Goal: Information Seeking & Learning: Compare options

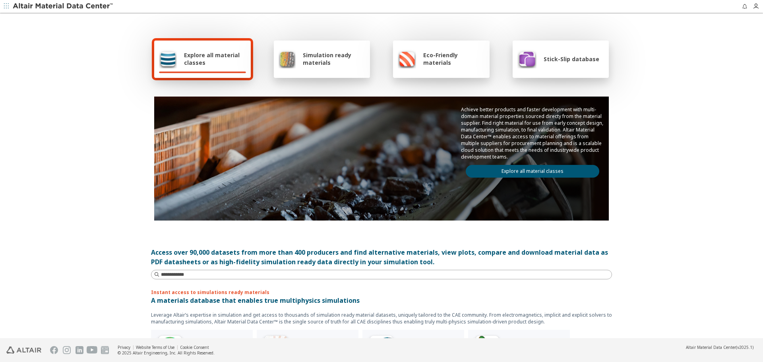
click at [480, 177] on link "Explore all material classes" at bounding box center [533, 171] width 134 height 13
click at [490, 176] on link "Explore all material classes" at bounding box center [533, 171] width 134 height 13
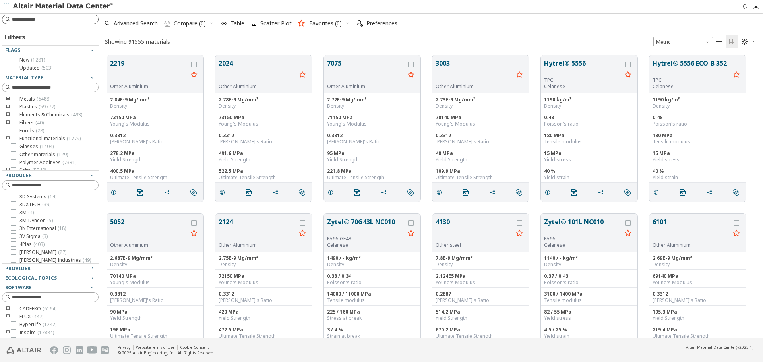
click at [54, 23] on input at bounding box center [55, 20] width 86 height 8
click at [295, 42] on div "Showing 91555 materials Metric   " at bounding box center [432, 42] width 662 height 16
click at [70, 19] on input at bounding box center [55, 20] width 86 height 8
click at [190, 39] on div "Showing 91555 materials Metric   " at bounding box center [432, 42] width 662 height 16
click at [89, 19] on input at bounding box center [51, 19] width 95 height 9
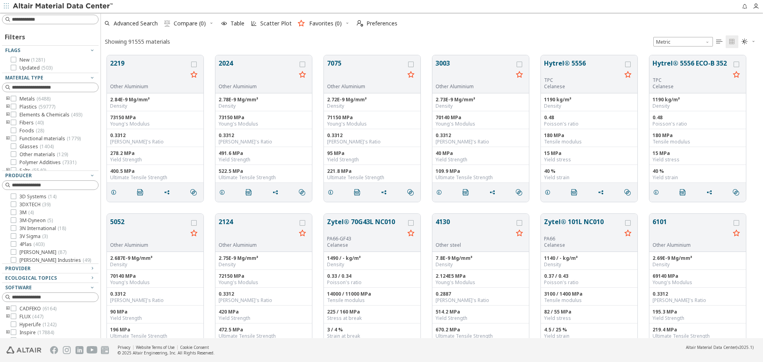
click at [190, 39] on div "Showing 91555 materials Metric   " at bounding box center [432, 42] width 662 height 16
click at [70, 19] on input at bounding box center [51, 19] width 95 height 9
click at [213, 44] on div "Showing 91555 materials Metric   " at bounding box center [432, 42] width 662 height 16
click at [150, 26] on span "Advanced Search" at bounding box center [136, 24] width 44 height 6
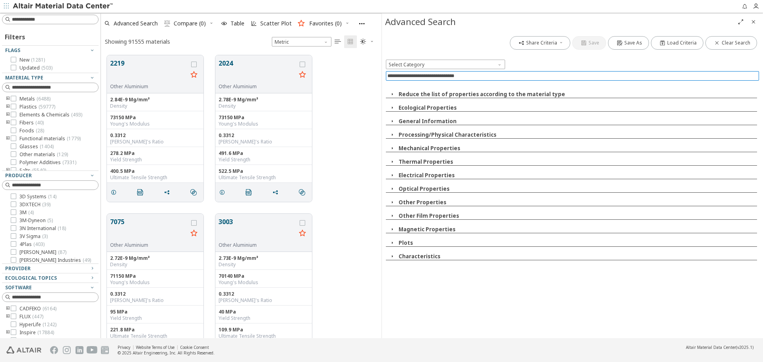
click at [468, 74] on input at bounding box center [574, 76] width 372 height 9
click at [455, 292] on div "Share Criteria Save Save As Load Criteria Clear Search Select Category Reduce t…" at bounding box center [572, 184] width 381 height 308
click at [427, 122] on button "General Information" at bounding box center [428, 121] width 58 height 7
click at [485, 79] on input at bounding box center [574, 76] width 372 height 9
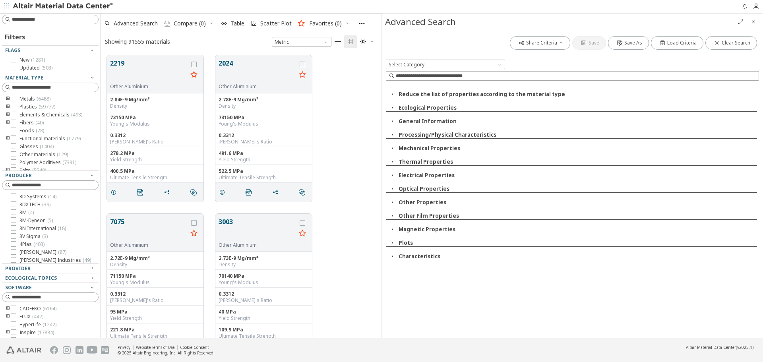
click at [438, 149] on button "Mechanical Properties" at bounding box center [430, 148] width 62 height 7
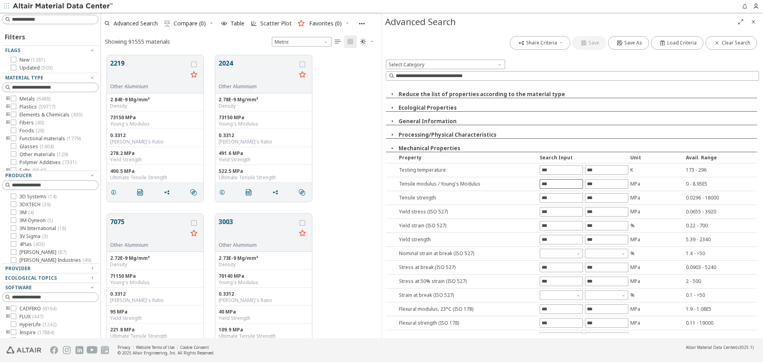
click at [541, 181] on input "text" at bounding box center [561, 184] width 43 height 9
type input "*"
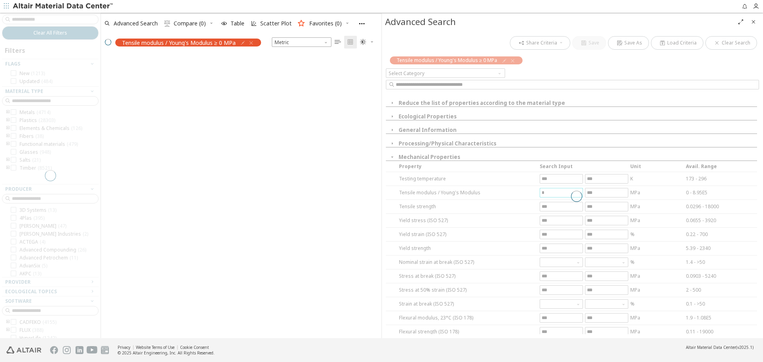
scroll to position [269, 275]
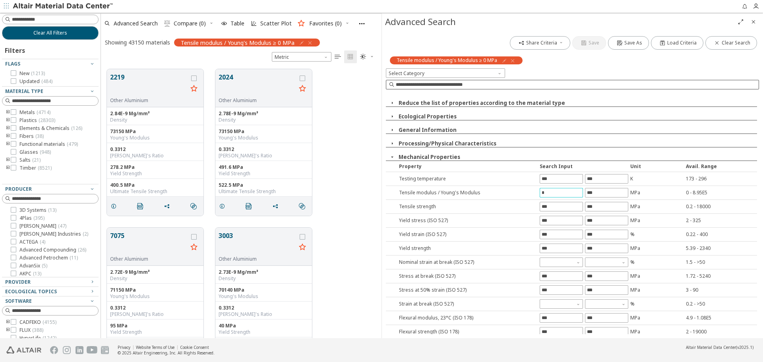
click at [544, 84] on input at bounding box center [577, 85] width 363 height 8
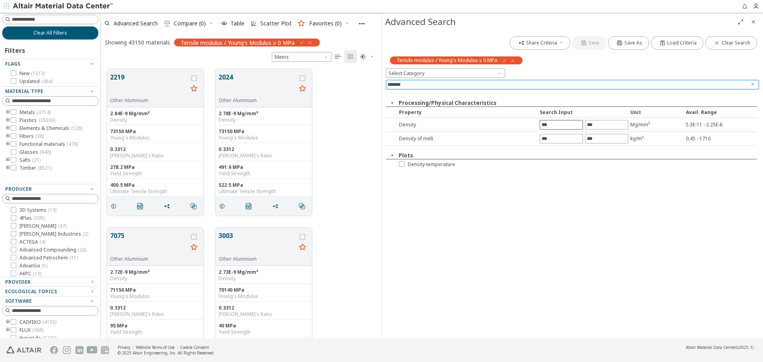
type input "*******"
click at [548, 122] on input "text" at bounding box center [561, 124] width 43 height 9
type input "*"
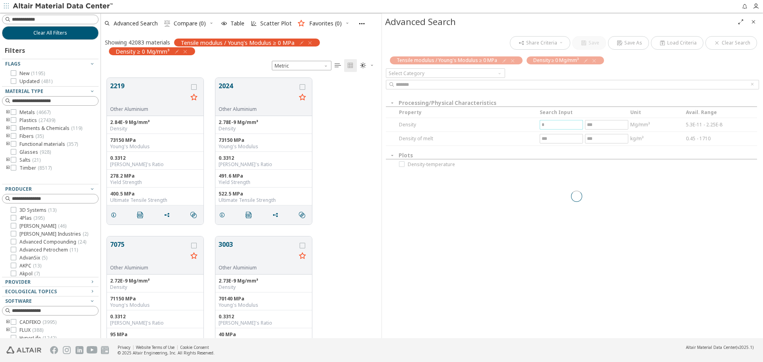
scroll to position [260, 275]
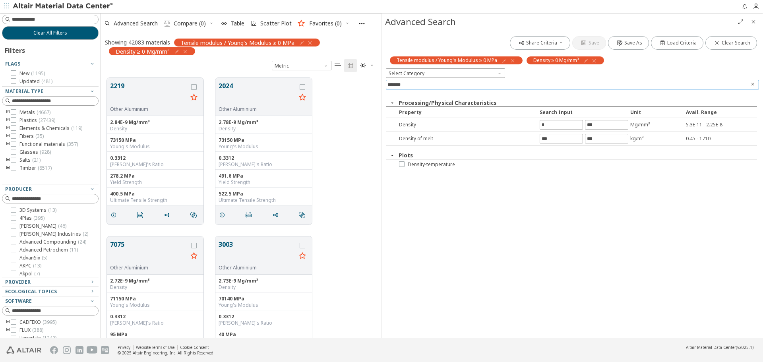
click at [751, 82] on icon "Clear text" at bounding box center [752, 84] width 5 height 5
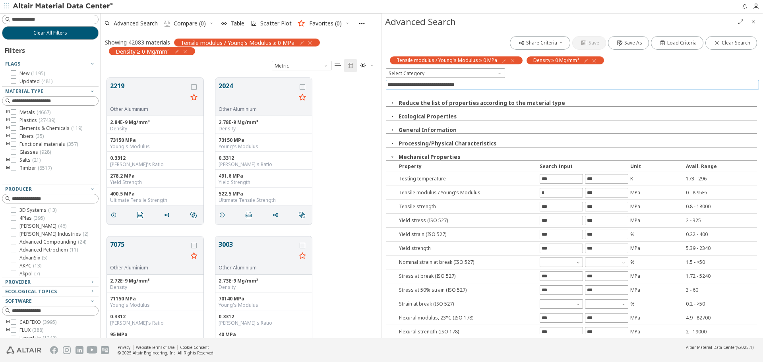
click at [740, 84] on input at bounding box center [574, 84] width 372 height 9
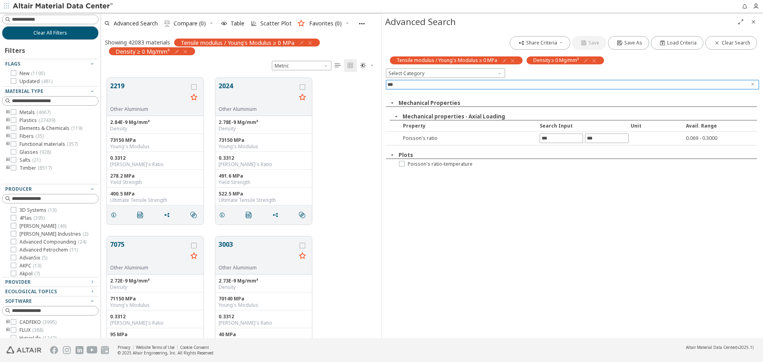
type input "***"
click at [551, 143] on div "Poisson's ratio 0.069 - 0.3000" at bounding box center [571, 139] width 371 height 14
click at [553, 143] on div "Poisson's ratio 0.069 - 0.3000" at bounding box center [571, 139] width 371 height 14
click at [554, 139] on input "text" at bounding box center [561, 138] width 43 height 9
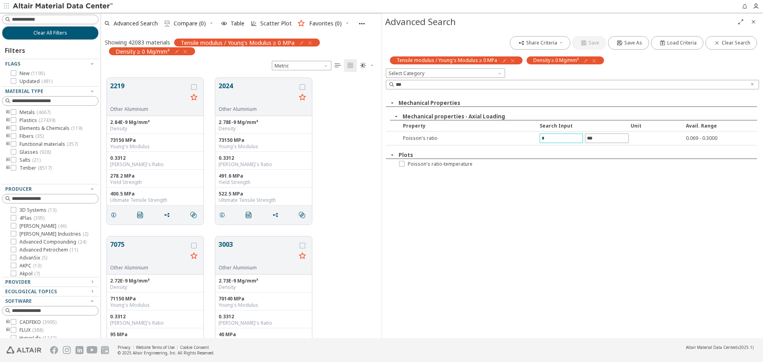
type input "*"
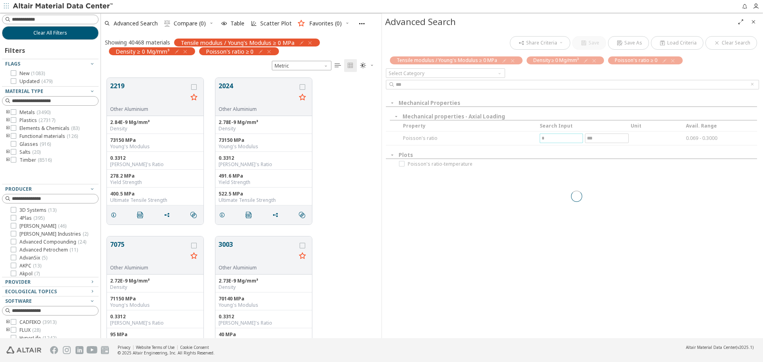
click at [755, 21] on icon "Close" at bounding box center [753, 22] width 6 height 6
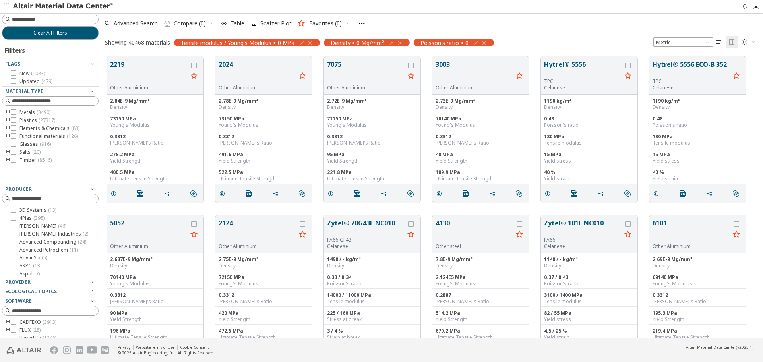
scroll to position [282, 656]
click at [8, 161] on icon "toogle group" at bounding box center [8, 160] width 6 height 6
click at [56, 16] on input at bounding box center [51, 19] width 95 height 9
type input "****"
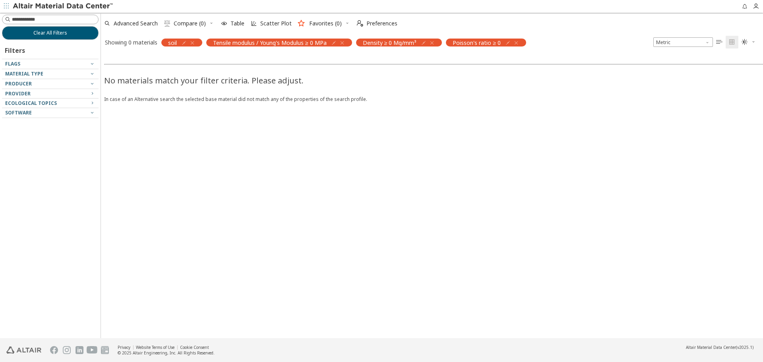
click at [194, 45] on icon "button" at bounding box center [192, 43] width 6 height 6
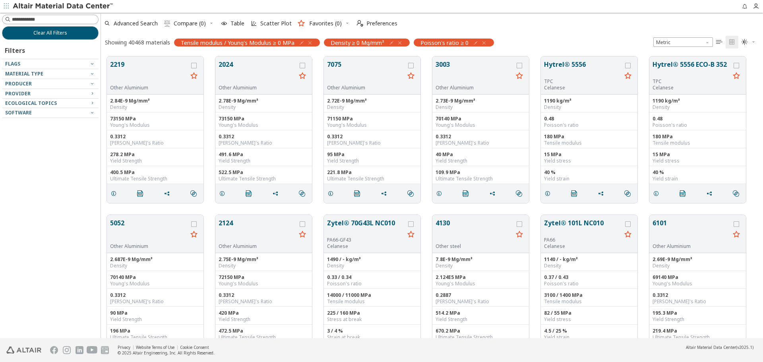
scroll to position [282, 656]
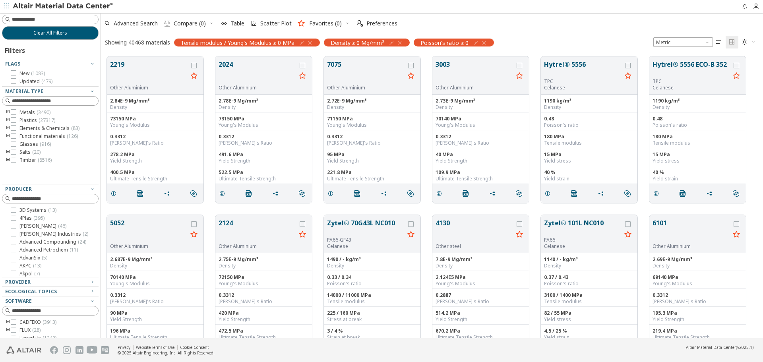
click at [8, 120] on icon "toogle group" at bounding box center [8, 120] width 6 height 6
click at [6, 135] on icon "toogle group" at bounding box center [8, 136] width 6 height 6
click at [9, 137] on icon "toogle group" at bounding box center [8, 136] width 6 height 6
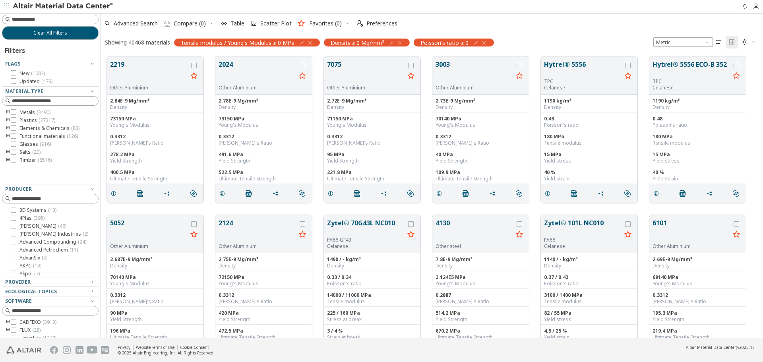
click at [8, 113] on icon "toogle group" at bounding box center [8, 112] width 6 height 6
click at [18, 120] on icon "toogle group" at bounding box center [20, 120] width 6 height 6
click at [8, 113] on icon "toogle group" at bounding box center [8, 112] width 6 height 6
click at [8, 120] on icon "toogle group" at bounding box center [8, 120] width 6 height 6
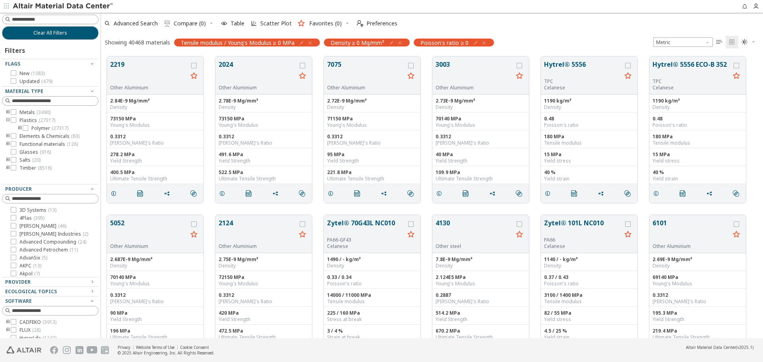
click at [8, 120] on icon "toogle group" at bounding box center [8, 120] width 6 height 6
click at [8, 126] on icon "toogle group" at bounding box center [8, 128] width 6 height 6
click at [7, 128] on icon "toogle group" at bounding box center [8, 128] width 6 height 6
click at [8, 137] on icon "toogle group" at bounding box center [8, 136] width 6 height 6
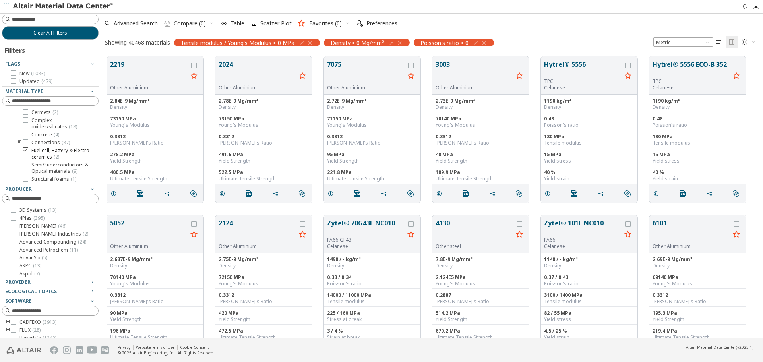
click at [56, 151] on span "Fuel cell, Battery & Electro-ceramics ( 2 )" at bounding box center [63, 153] width 64 height 13
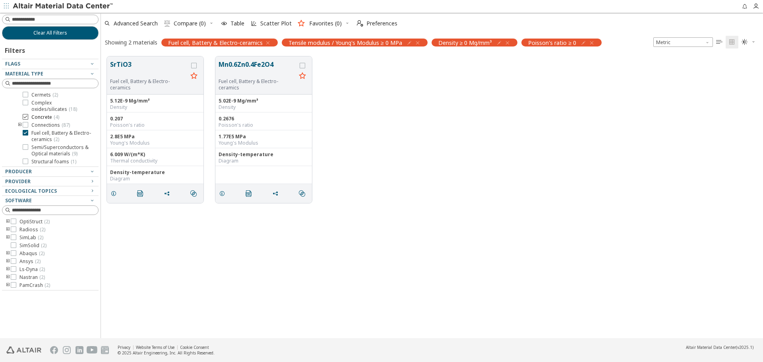
click at [48, 120] on span "Concrete ( 4 )" at bounding box center [45, 117] width 28 height 6
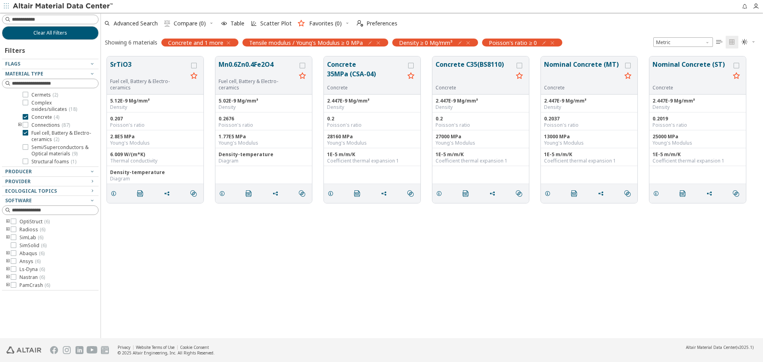
click at [228, 44] on icon "button" at bounding box center [228, 43] width 6 height 6
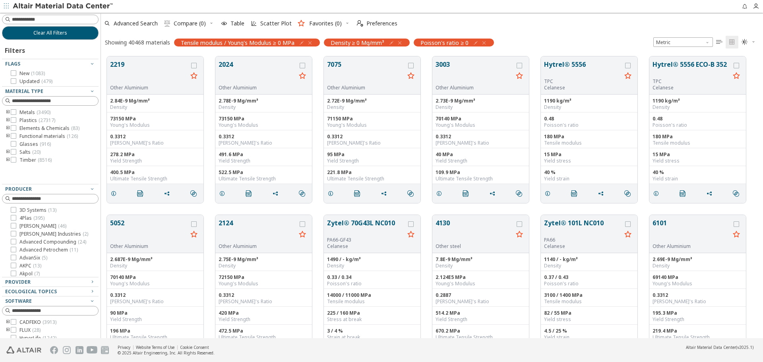
click at [8, 136] on icon "toogle group" at bounding box center [8, 136] width 6 height 6
click at [7, 136] on icon "toogle group" at bounding box center [8, 136] width 6 height 6
click at [7, 152] on icon "toogle group" at bounding box center [8, 152] width 6 height 6
click at [8, 146] on icon "toogle group" at bounding box center [8, 149] width 6 height 6
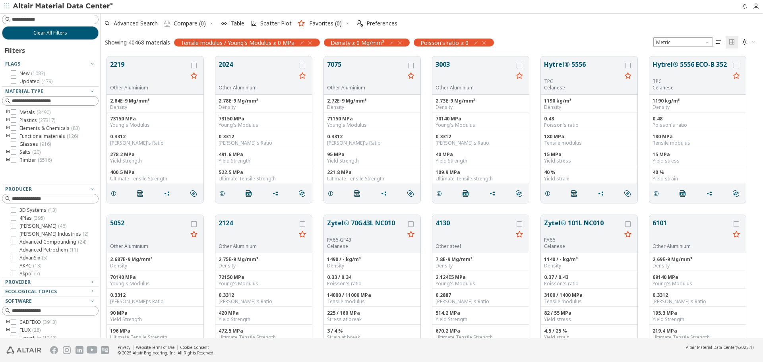
scroll to position [0, 0]
click at [8, 160] on icon "toogle group" at bounding box center [8, 160] width 6 height 6
click at [9, 140] on icon "toogle group" at bounding box center [8, 139] width 6 height 6
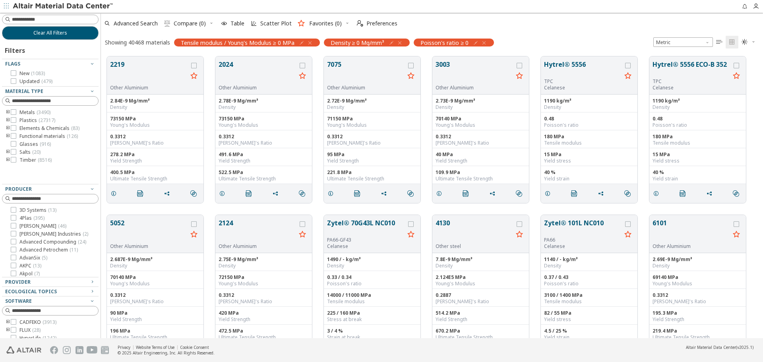
click at [539, 37] on div "Showing 40468 materials Tensile modulus / Young's Modulus ≥ 0 MPa Density ≥ 0 M…" at bounding box center [432, 42] width 662 height 17
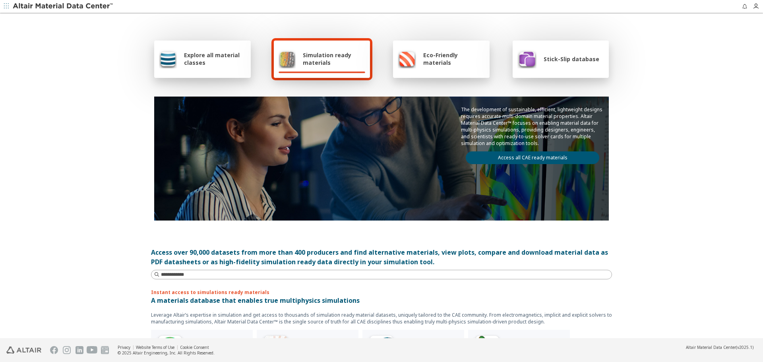
click at [236, 63] on span "Explore all material classes" at bounding box center [215, 58] width 62 height 15
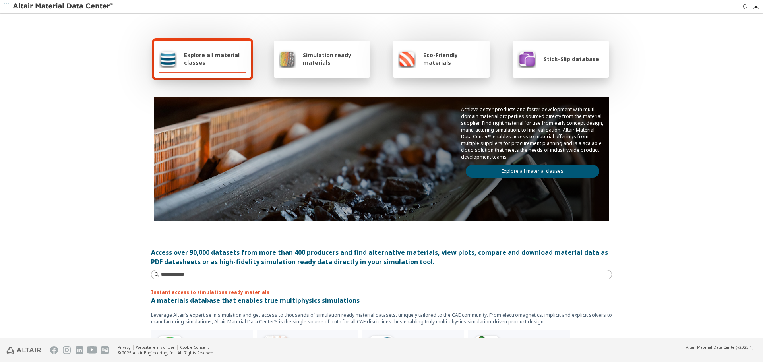
click at [525, 167] on link "Explore all material classes" at bounding box center [533, 171] width 134 height 13
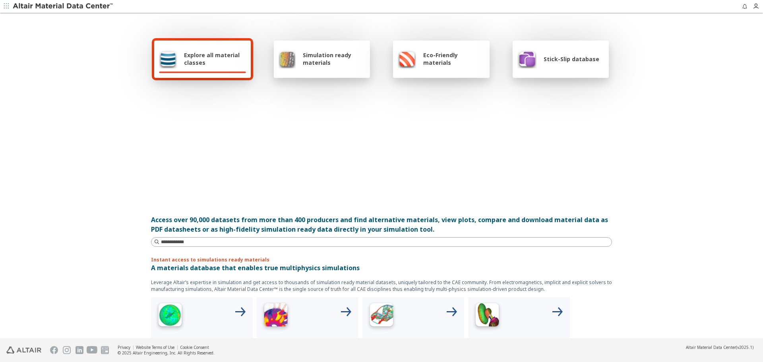
click at [525, 167] on div at bounding box center [381, 142] width 455 height 91
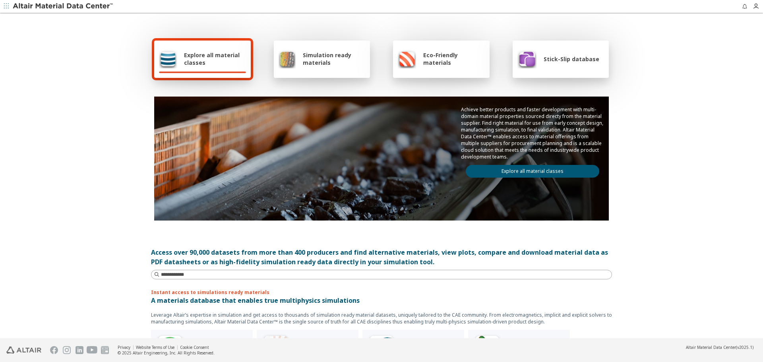
click at [525, 167] on link "Explore all material classes" at bounding box center [533, 171] width 134 height 13
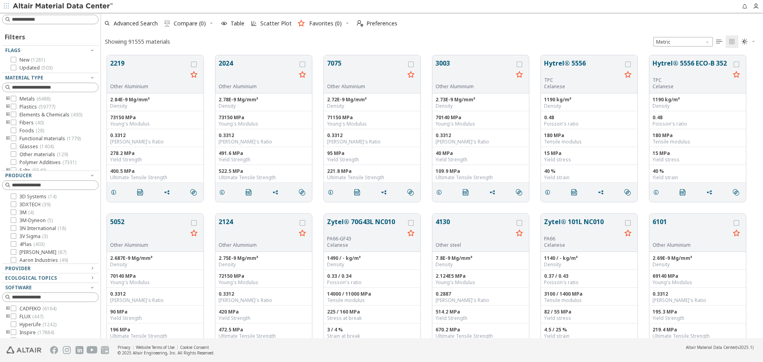
scroll to position [283, 656]
click at [64, 24] on div "Filters Flags New ( 1281 ) Updated ( 503 ) Material Type Metals ( 6488 ) Plasti…" at bounding box center [50, 176] width 101 height 326
click at [68, 20] on input at bounding box center [51, 19] width 95 height 9
type input "****"
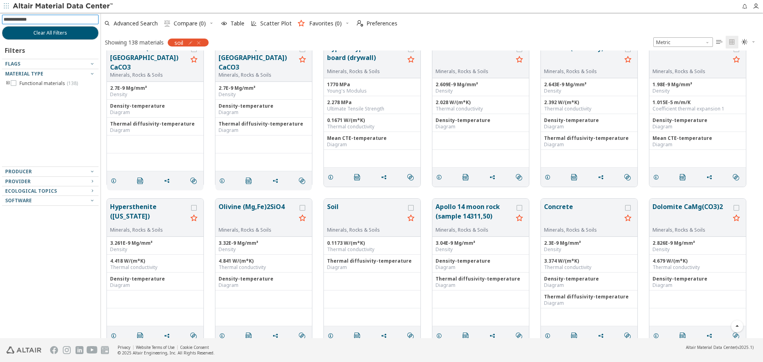
scroll to position [660, 0]
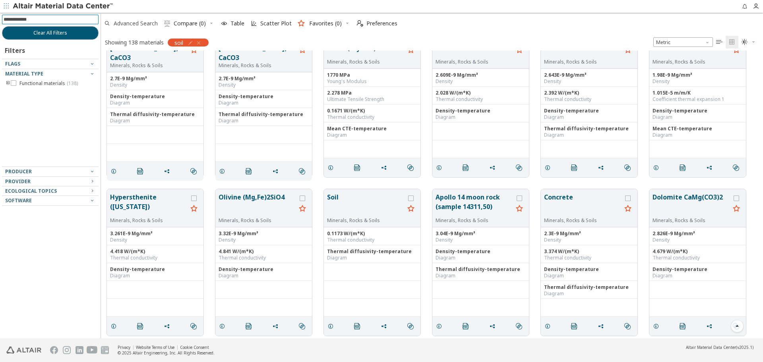
click at [147, 25] on span "Advanced Search" at bounding box center [136, 24] width 44 height 6
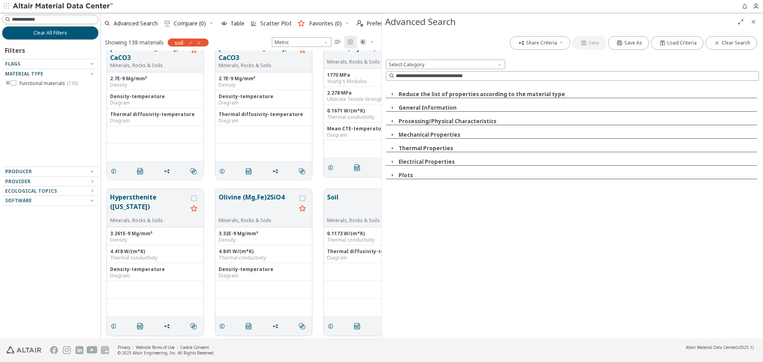
scroll to position [282, 275]
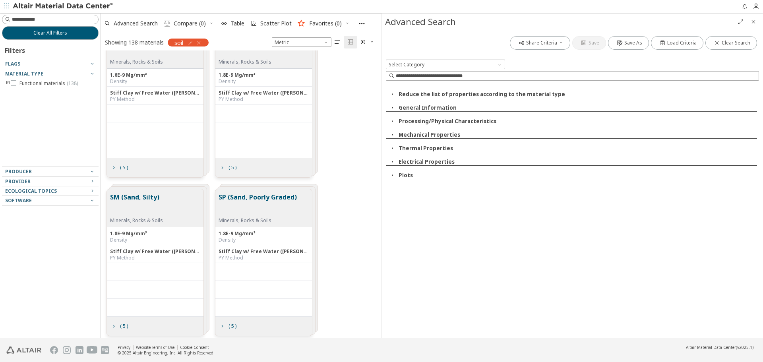
click at [428, 136] on button "Mechanical Properties" at bounding box center [430, 134] width 62 height 7
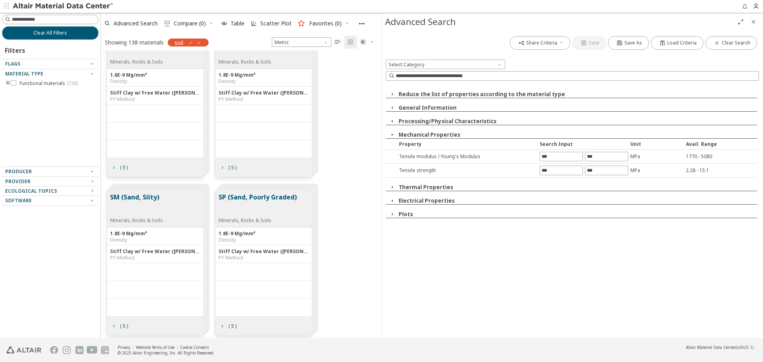
click at [429, 190] on button "Thermal Properties" at bounding box center [426, 187] width 54 height 7
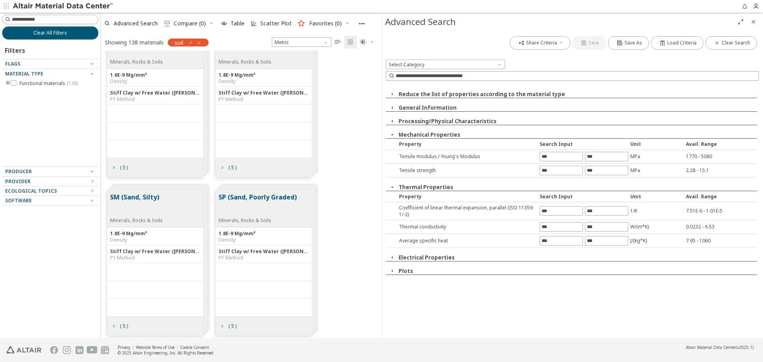
click at [442, 258] on button "Electrical Properties" at bounding box center [427, 257] width 56 height 7
click at [405, 293] on button "Plots" at bounding box center [406, 296] width 14 height 7
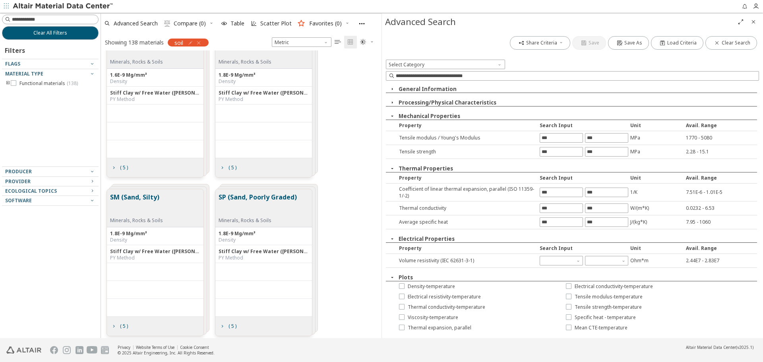
scroll to position [28, 0]
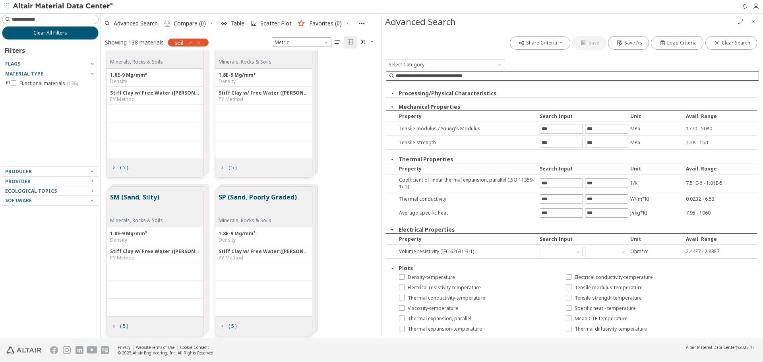
click at [496, 78] on input at bounding box center [577, 76] width 363 height 8
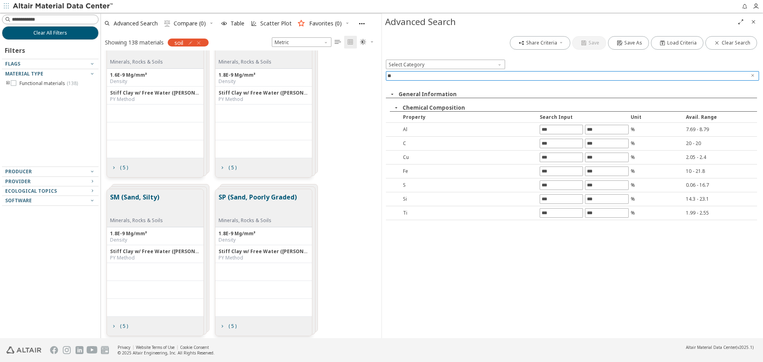
scroll to position [0, 0]
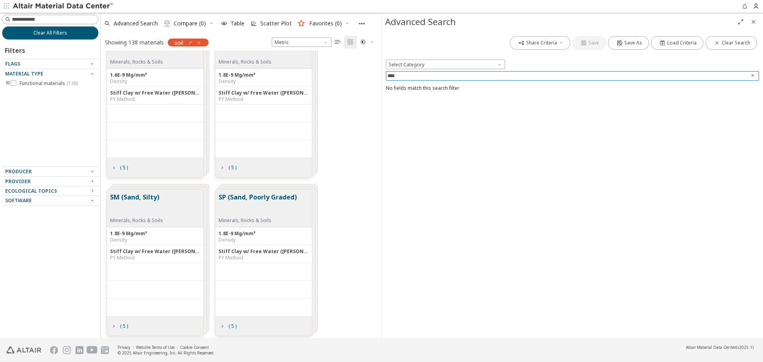
type input "****"
click at [752, 78] on icon "Clear text" at bounding box center [752, 76] width 5 height 6
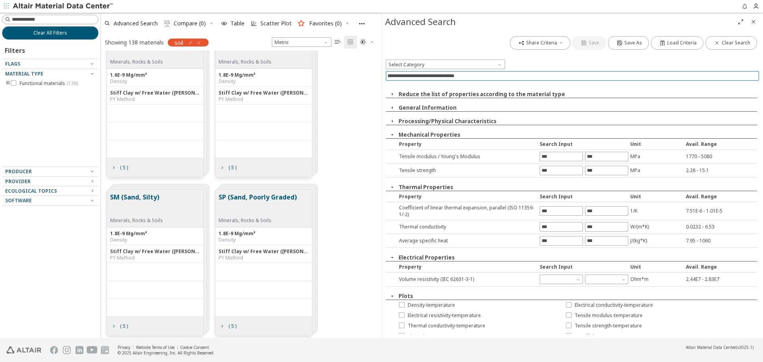
click at [753, 21] on icon "Close" at bounding box center [753, 22] width 6 height 6
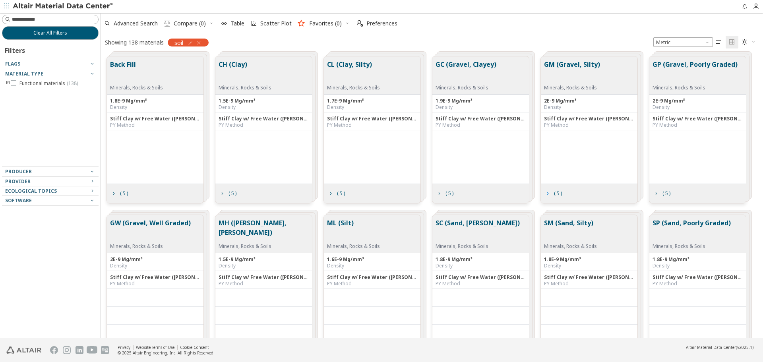
click at [555, 198] on span "( 5 )" at bounding box center [553, 193] width 21 height 15
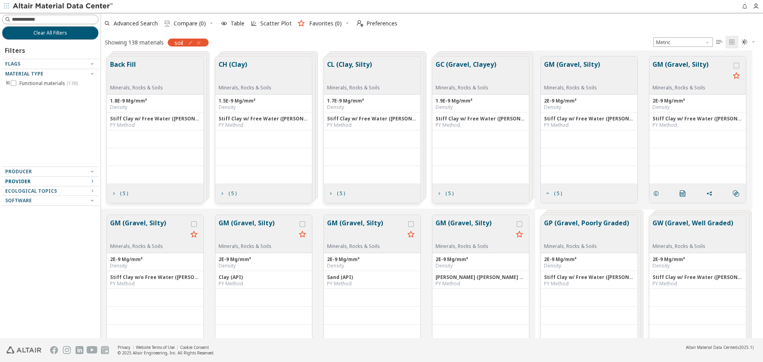
click at [90, 180] on icon "button" at bounding box center [92, 181] width 6 height 6
click at [661, 69] on button "GM (Gravel, Silty)" at bounding box center [692, 72] width 78 height 25
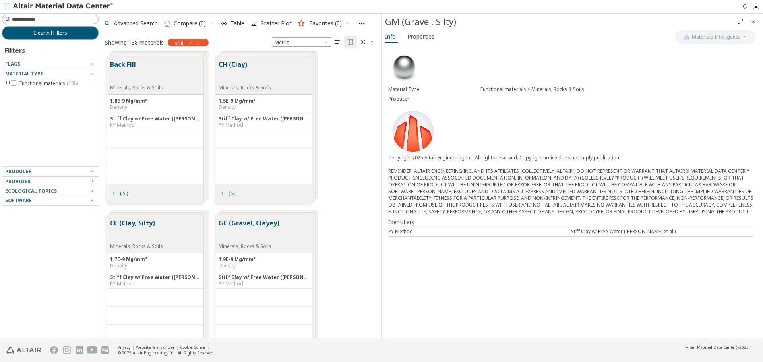
scroll to position [190, 0]
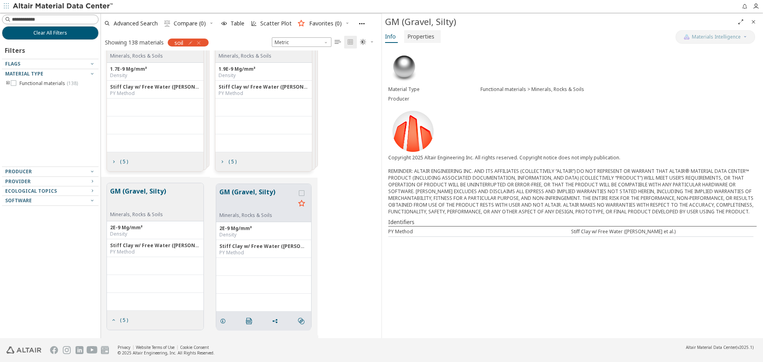
click at [428, 39] on span "Properties" at bounding box center [420, 36] width 27 height 13
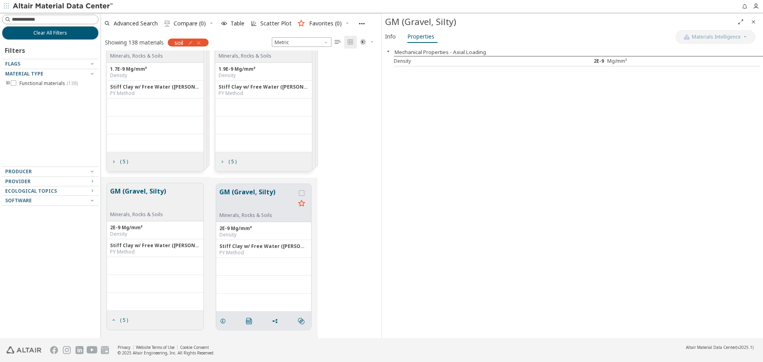
click at [755, 23] on icon "Close" at bounding box center [753, 22] width 6 height 6
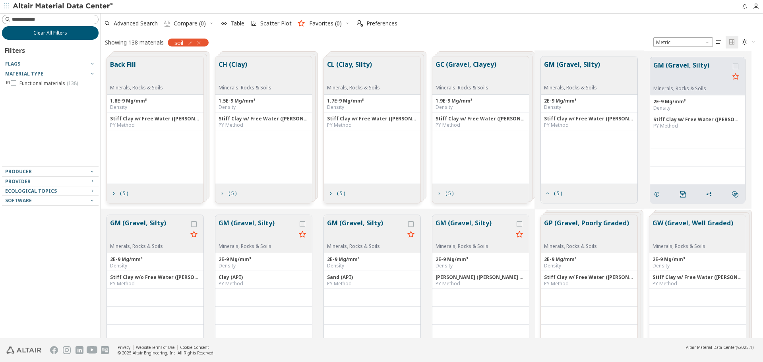
click at [66, 35] on span "Clear All Filters" at bounding box center [50, 33] width 34 height 6
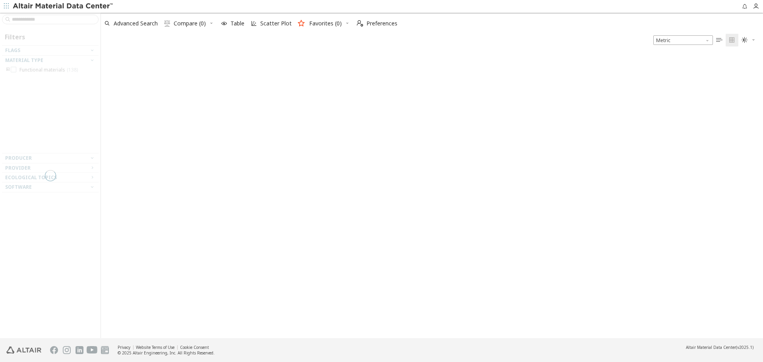
scroll to position [286, 656]
